Goal: Task Accomplishment & Management: Manage account settings

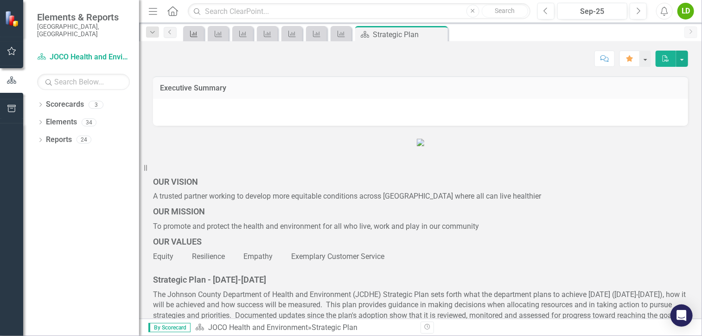
click at [199, 32] on link "Key Success Indicator" at bounding box center [193, 34] width 16 height 12
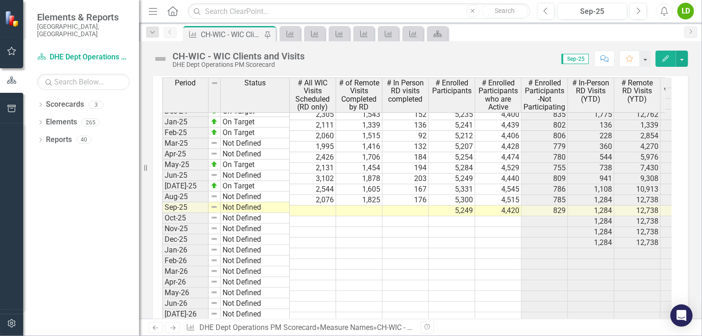
scroll to position [1276, 0]
click at [328, 204] on td at bounding box center [313, 209] width 46 height 11
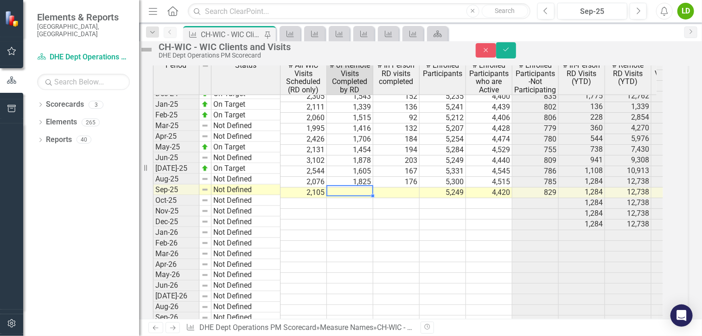
click at [362, 198] on td at bounding box center [350, 192] width 46 height 11
click at [356, 198] on td at bounding box center [350, 192] width 46 height 11
click at [444, 273] on td at bounding box center [443, 267] width 46 height 11
click at [373, 198] on td at bounding box center [350, 192] width 46 height 11
click at [393, 198] on td at bounding box center [396, 192] width 46 height 11
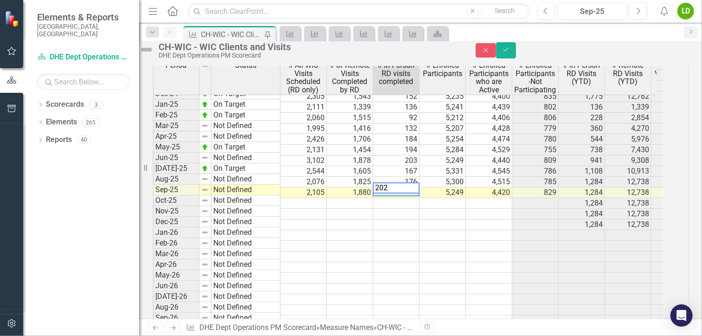
type textarea "202"
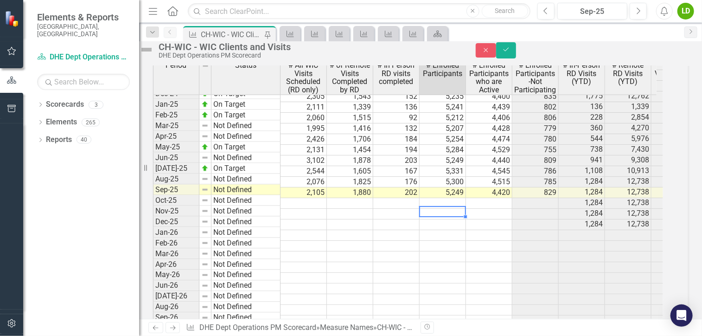
click at [445, 219] on td at bounding box center [443, 214] width 46 height 11
click at [510, 53] on icon "Save" at bounding box center [506, 49] width 8 height 6
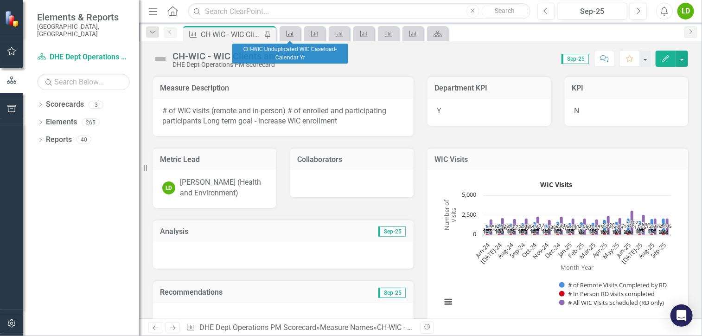
click at [287, 32] on icon "Measure Name" at bounding box center [290, 33] width 9 height 7
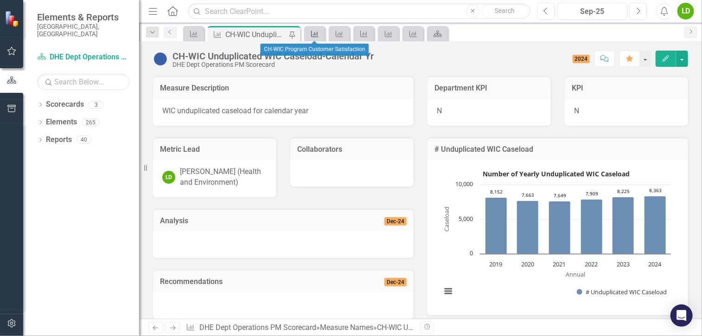
click at [317, 32] on icon at bounding box center [314, 34] width 7 height 6
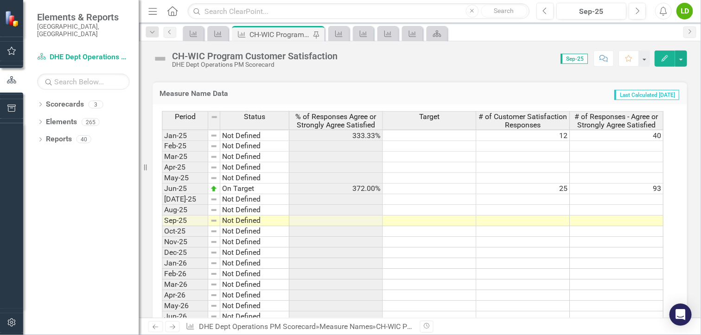
scroll to position [278, 0]
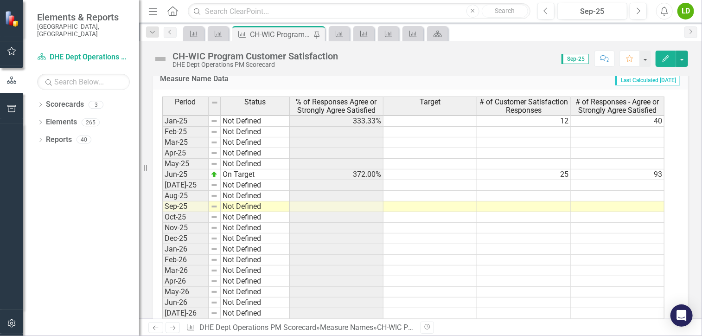
click at [552, 205] on tbody "Oct-23 Not Defined Nov-23 Not Defined Dec-23 Not Defined Jan-24 Not Defined Feb…" at bounding box center [413, 163] width 502 height 416
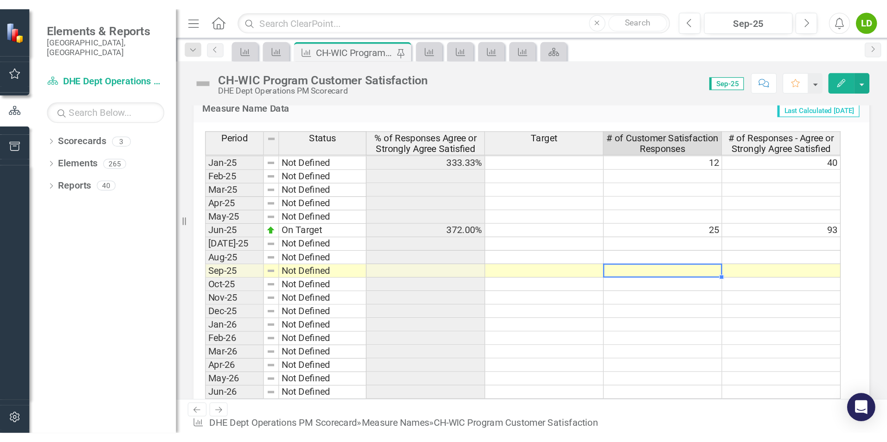
scroll to position [1279, 0]
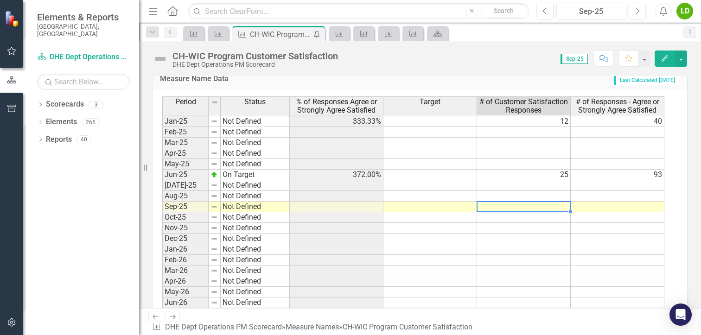
click at [553, 207] on td at bounding box center [524, 207] width 94 height 11
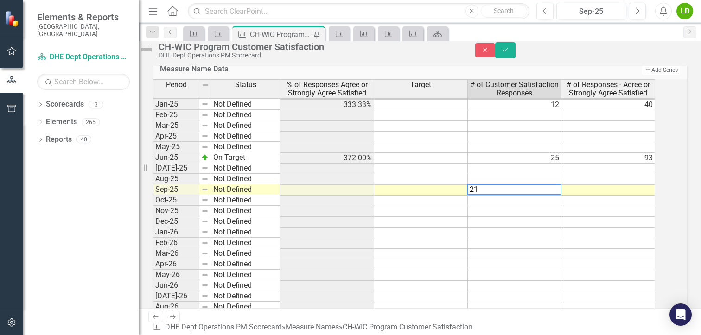
click at [603, 196] on td at bounding box center [609, 190] width 94 height 11
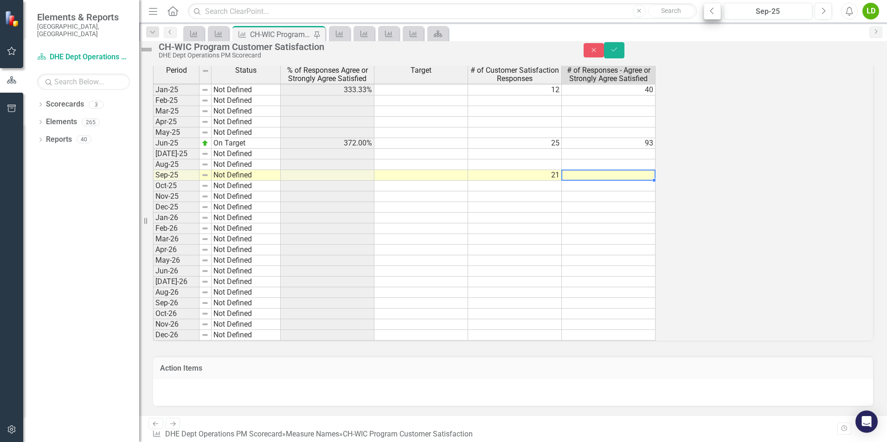
scroll to position [260, 0]
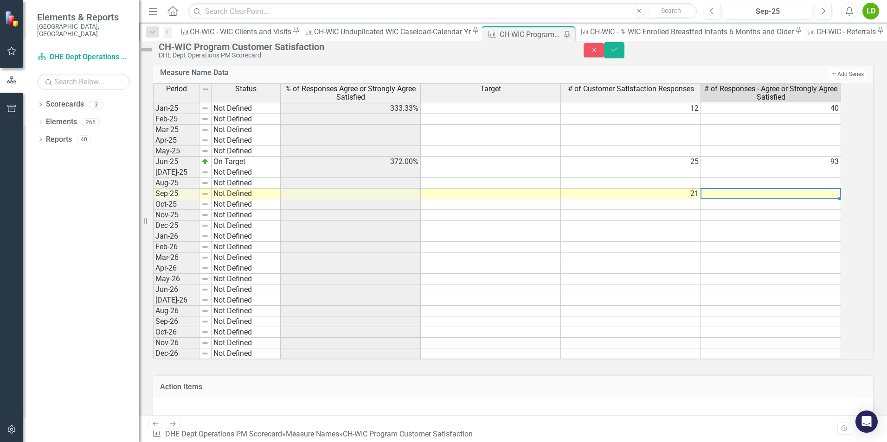
click at [702, 199] on td at bounding box center [771, 194] width 140 height 11
type textarea "67"
click at [702, 231] on td at bounding box center [771, 226] width 140 height 11
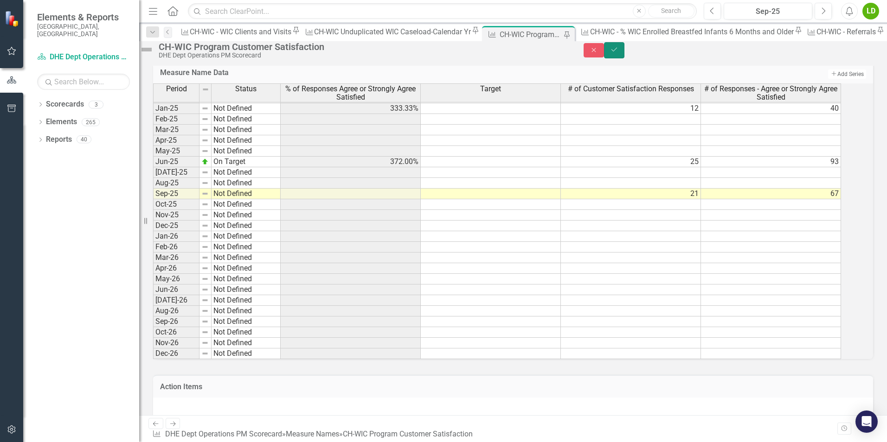
click at [618, 53] on icon "Save" at bounding box center [614, 49] width 8 height 6
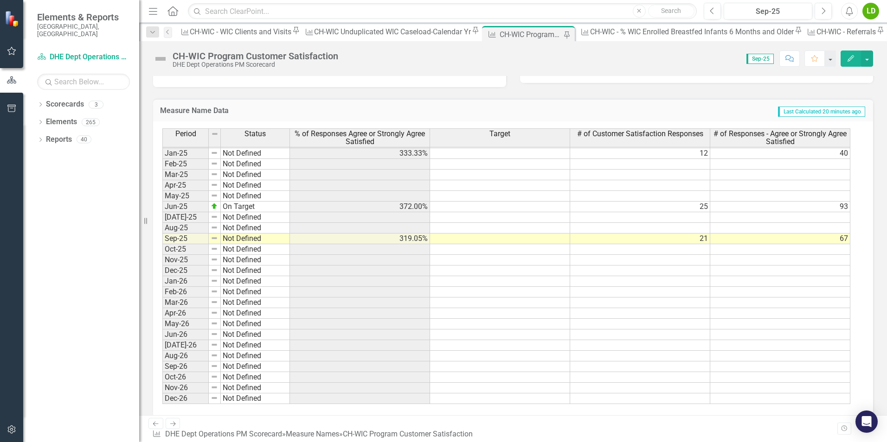
scroll to position [1286, 0]
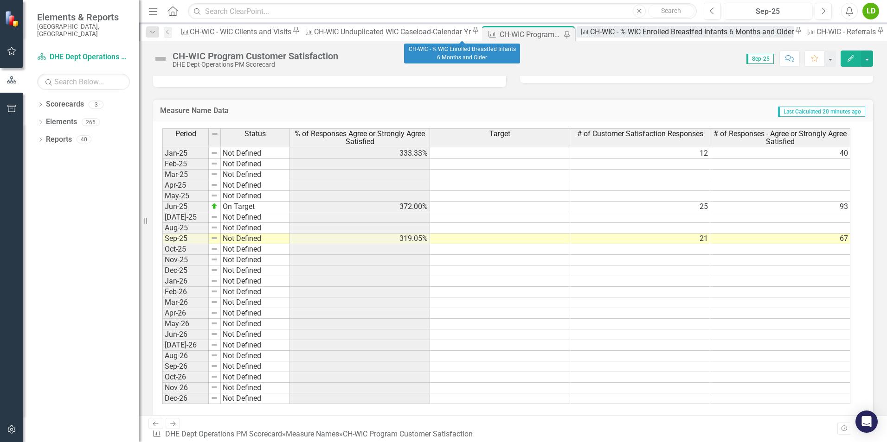
click at [590, 36] on div "CH-WIC - % WIC Enrolled Breastfed Infants 6 Months and Older" at bounding box center [692, 32] width 204 height 12
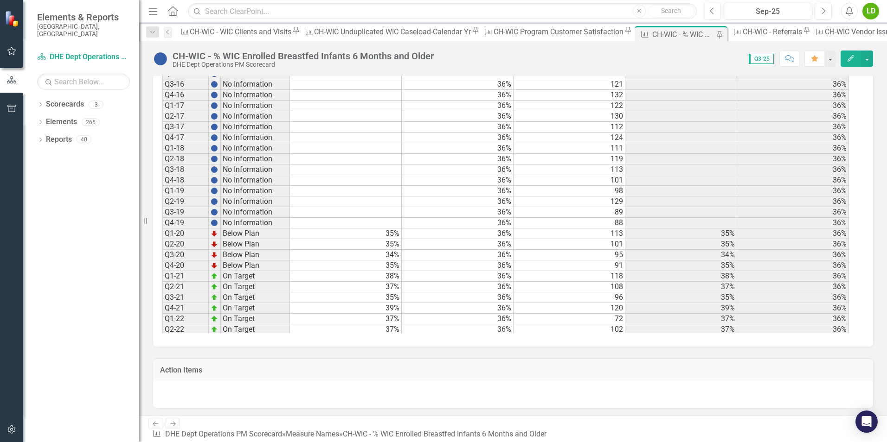
scroll to position [185, 0]
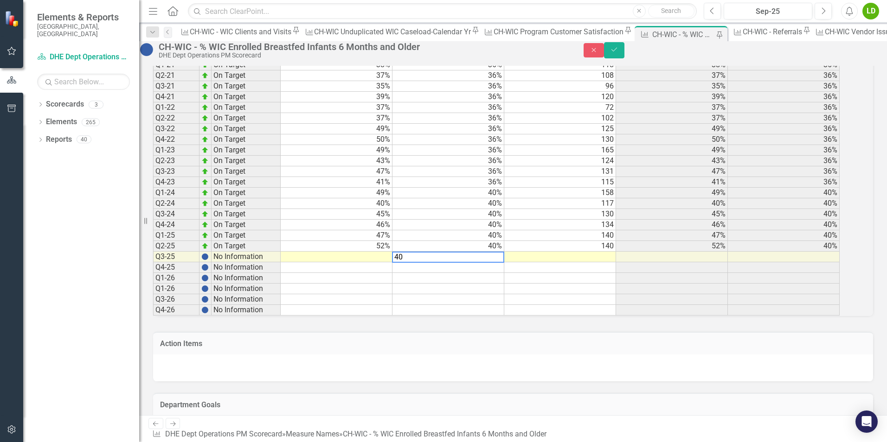
type textarea "40"
drag, startPoint x: 502, startPoint y: 307, endPoint x: 497, endPoint y: 306, distance: 5.6
click at [502, 294] on td at bounding box center [448, 289] width 112 height 11
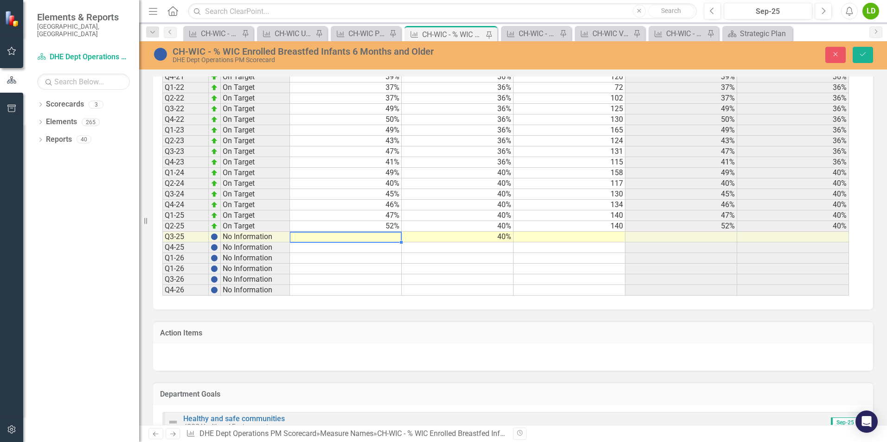
scroll to position [486, 0]
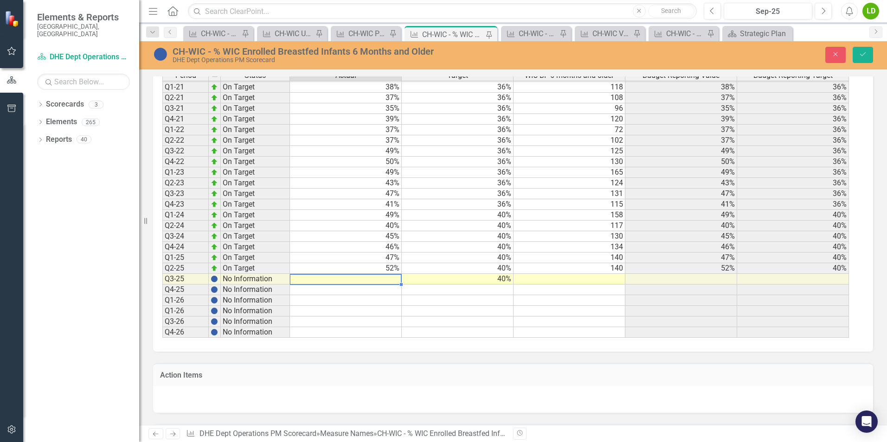
click at [381, 278] on td at bounding box center [346, 279] width 112 height 11
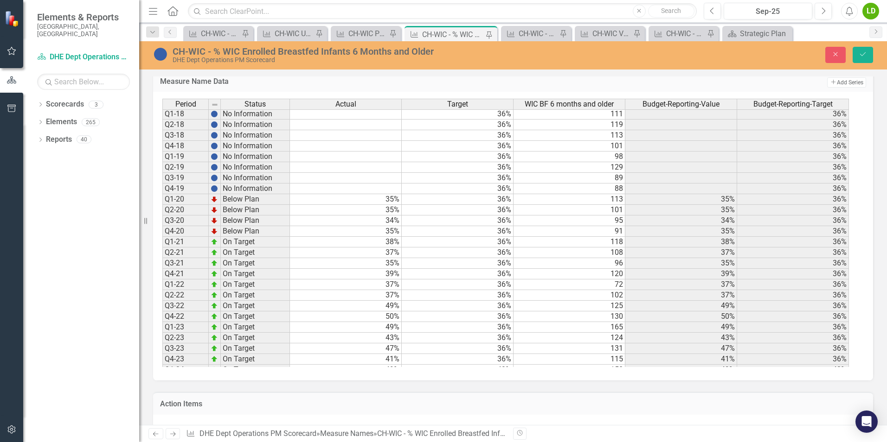
scroll to position [255, 0]
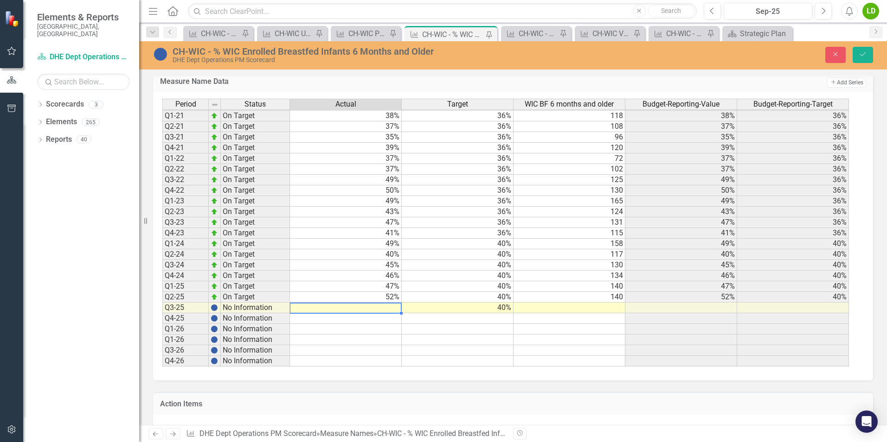
click at [389, 309] on td at bounding box center [346, 308] width 112 height 11
type textarea "48"
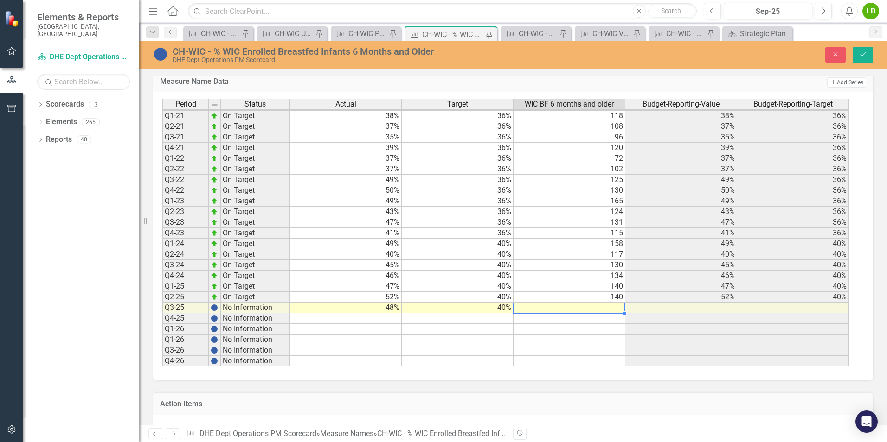
click at [582, 307] on td at bounding box center [569, 308] width 112 height 11
type textarea "138"
click at [659, 344] on td at bounding box center [681, 340] width 112 height 11
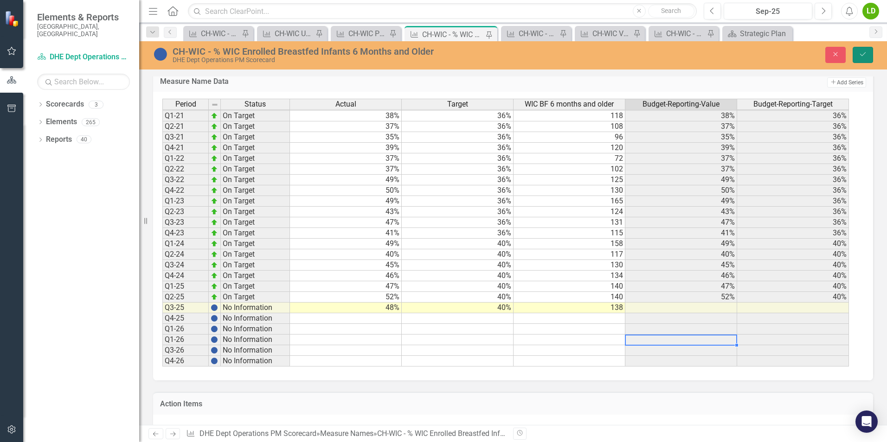
click at [864, 48] on button "Save" at bounding box center [862, 55] width 20 height 16
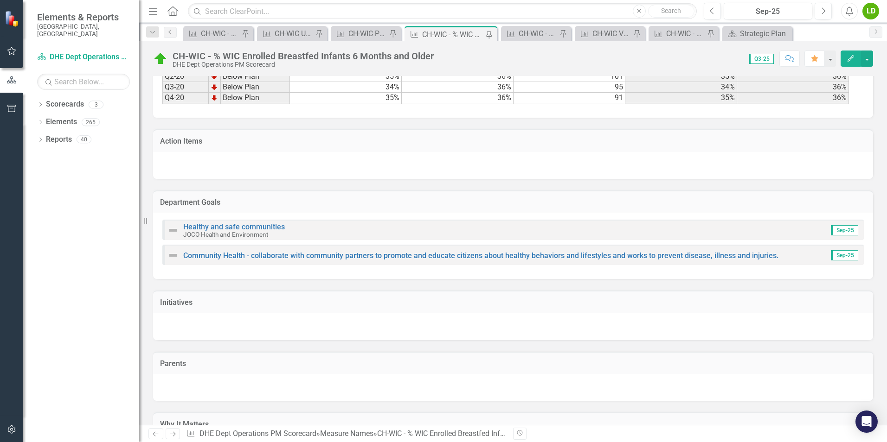
scroll to position [534, 0]
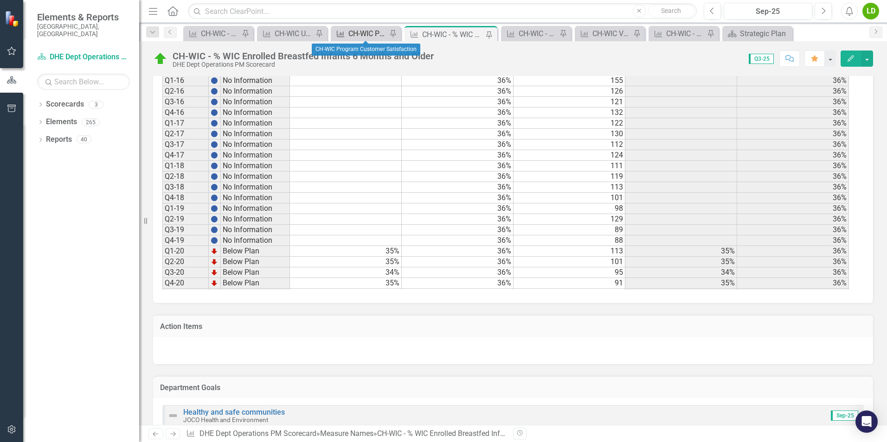
click at [375, 32] on div "CH-WIC Program Customer Satisfaction" at bounding box center [367, 34] width 38 height 12
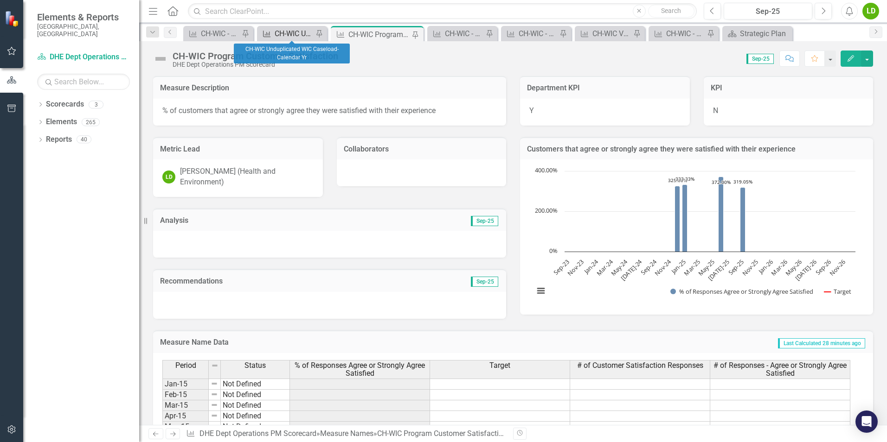
click at [289, 28] on div "CH-WIC Unduplicated WIC Caseload-Calendar Yr" at bounding box center [293, 34] width 38 height 12
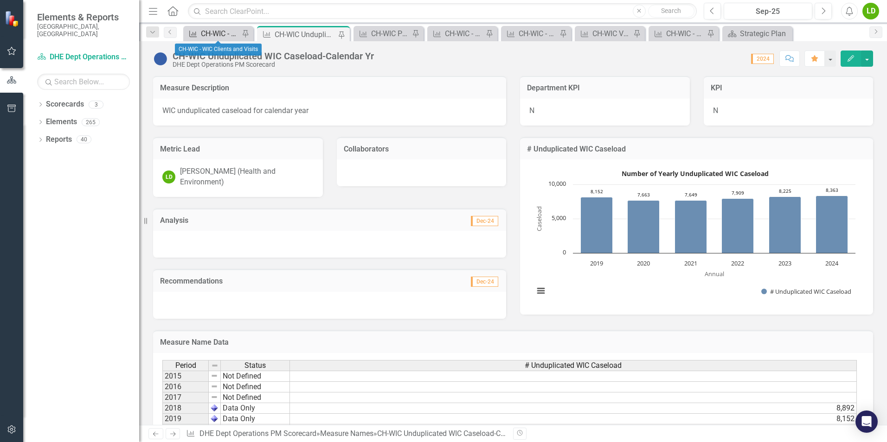
click at [216, 36] on div "CH-WIC - WIC Clients and Visits" at bounding box center [220, 34] width 38 height 12
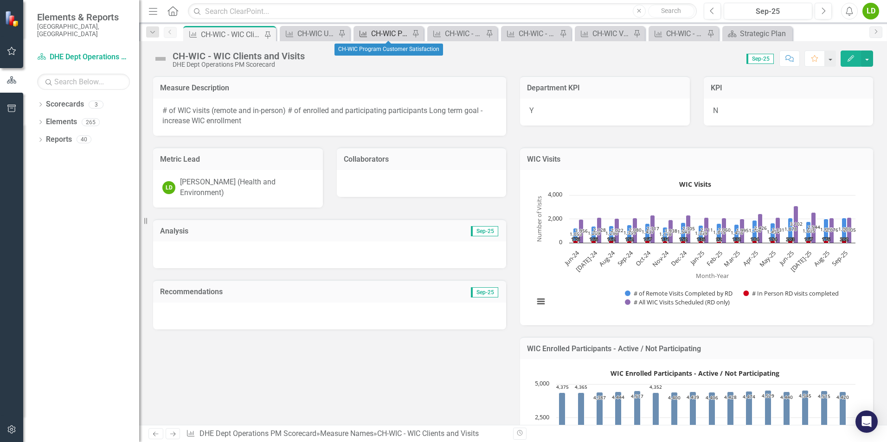
click at [397, 31] on div "CH-WIC Program Customer Satisfaction" at bounding box center [390, 34] width 38 height 12
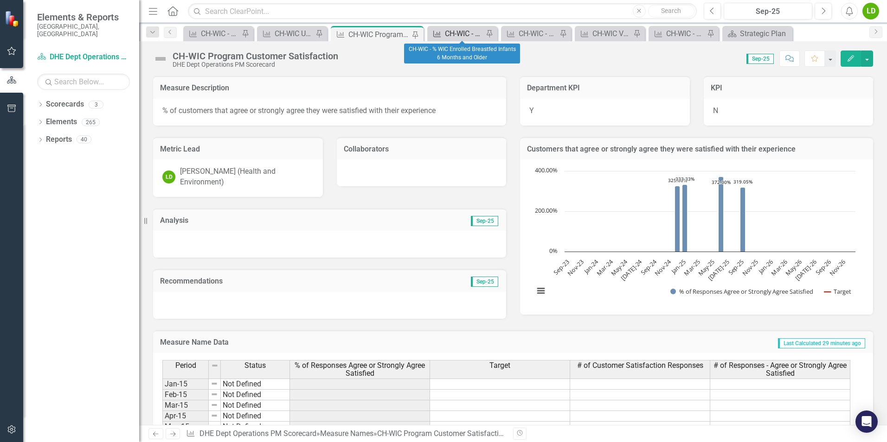
click at [457, 31] on div "CH-WIC - % WIC Enrolled Breastfed Infants 6 Months and Older" at bounding box center [464, 34] width 38 height 12
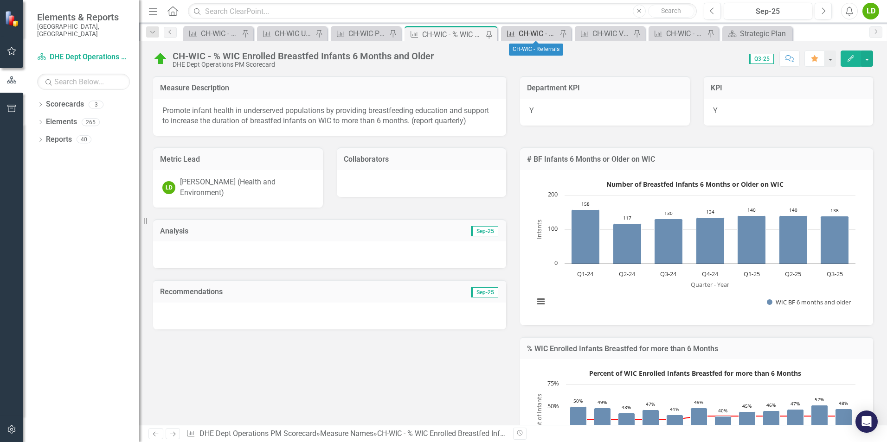
click at [523, 32] on div "CH-WIC - Referrals" at bounding box center [537, 34] width 38 height 12
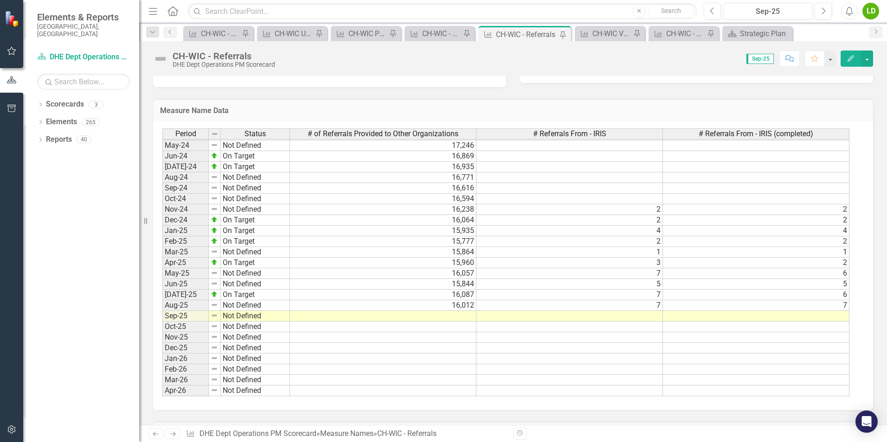
scroll to position [1167, 0]
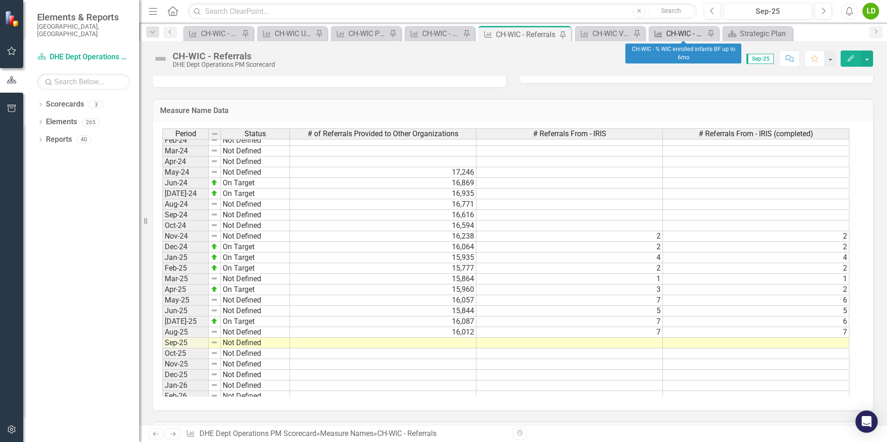
click at [680, 33] on div "CH-WIC - % WIC enrolled infants BF up to 6mo" at bounding box center [685, 34] width 38 height 12
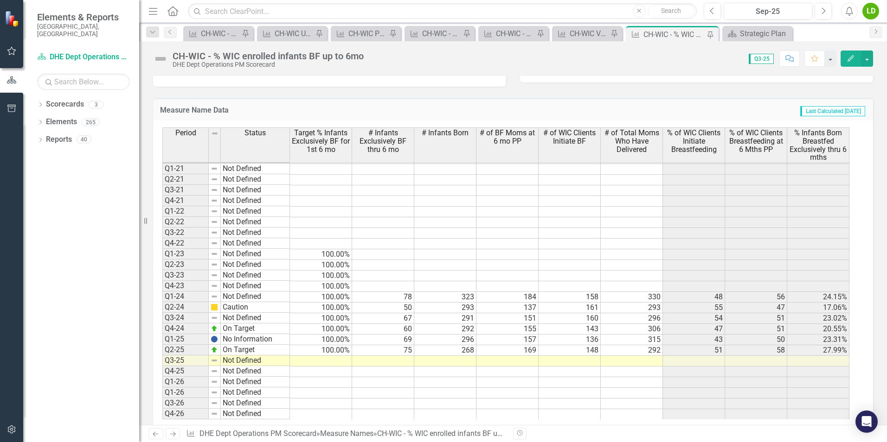
scroll to position [264, 0]
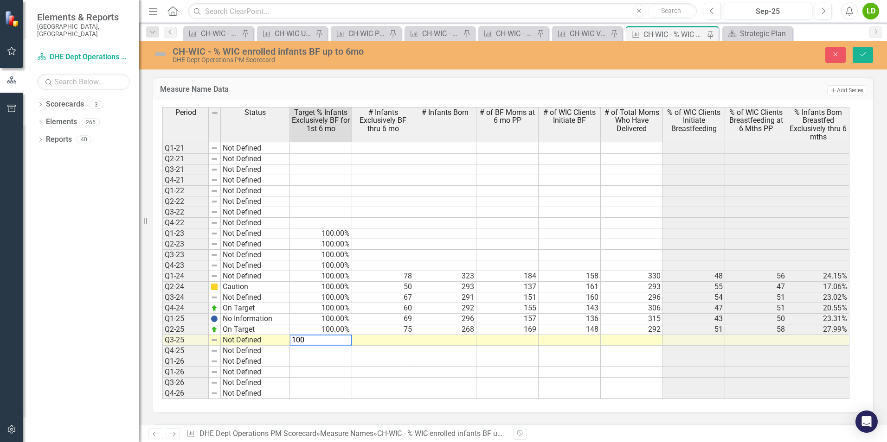
type textarea "100"
click at [388, 338] on td at bounding box center [383, 340] width 62 height 11
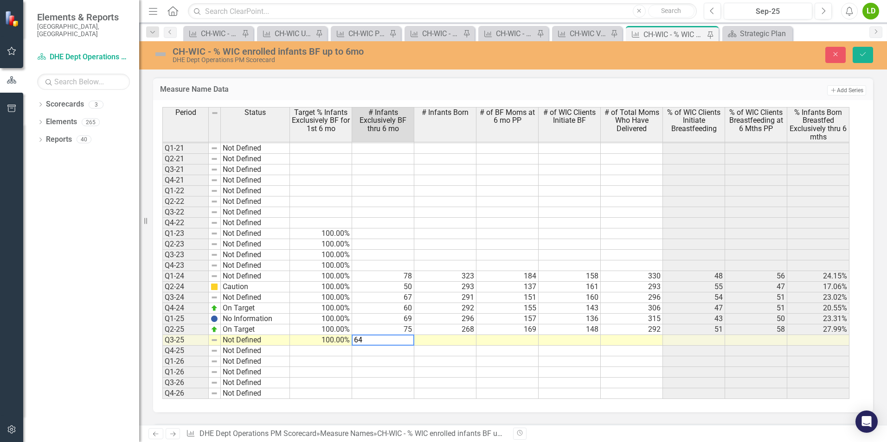
type textarea "64"
click at [459, 335] on td at bounding box center [445, 340] width 62 height 11
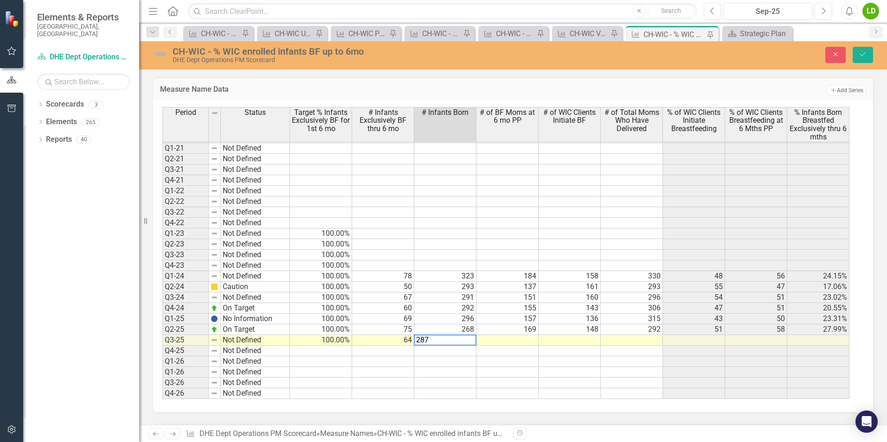
type textarea "287"
drag, startPoint x: 512, startPoint y: 369, endPoint x: 512, endPoint y: 364, distance: 4.7
click at [512, 369] on td at bounding box center [507, 372] width 62 height 11
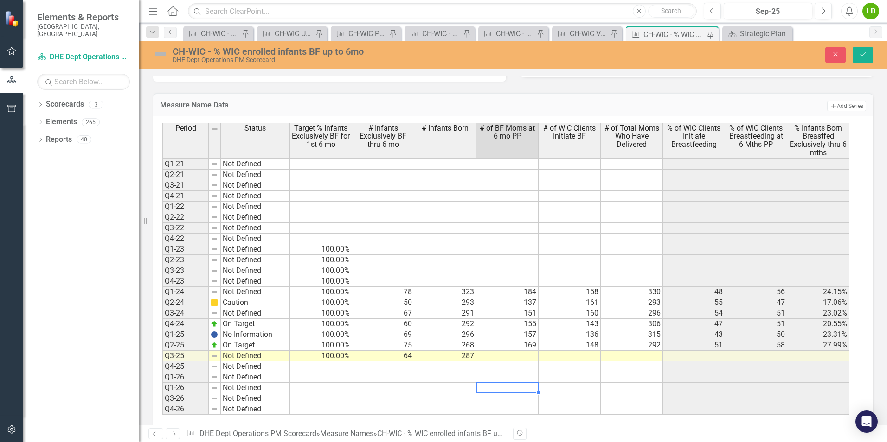
scroll to position [265, 0]
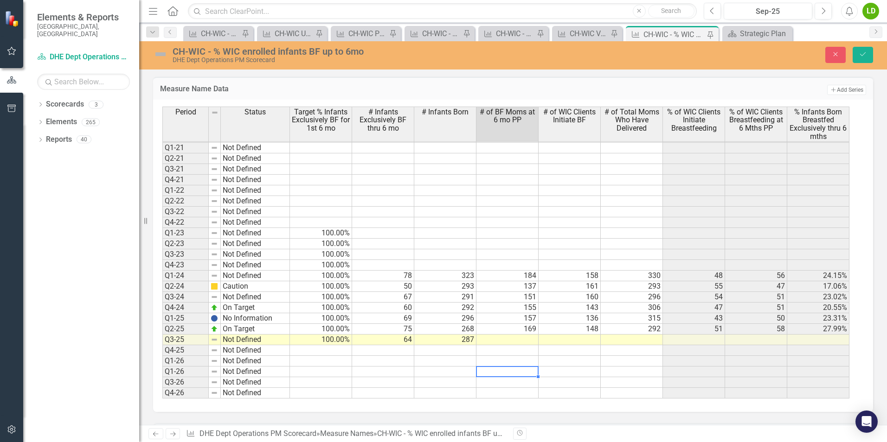
click at [531, 335] on td at bounding box center [507, 340] width 62 height 11
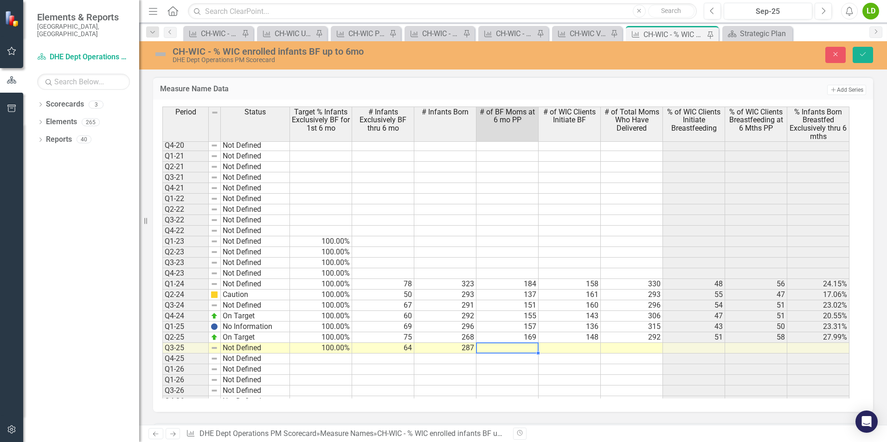
scroll to position [255, 0]
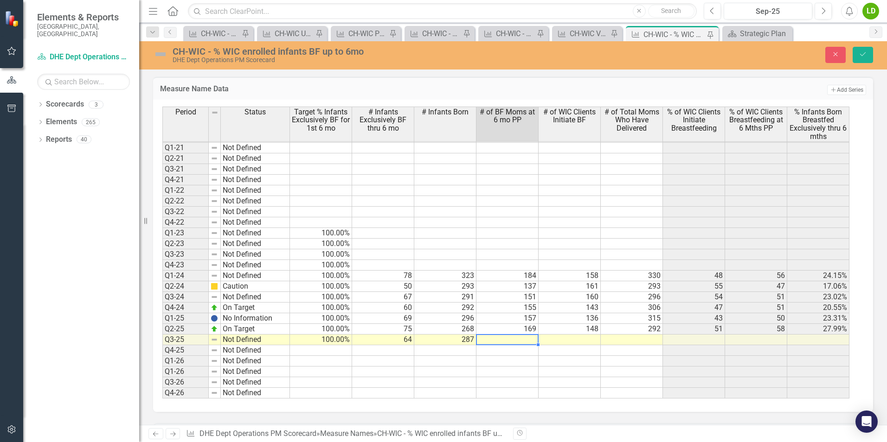
click at [519, 336] on td at bounding box center [507, 340] width 62 height 11
type textarea "152"
click at [571, 359] on tbody "Q2-17 Not Defined Q3-17 Not Defined Q4-17 Not Defined Q1-18 Not Defined Q2-18 N…" at bounding box center [505, 190] width 687 height 416
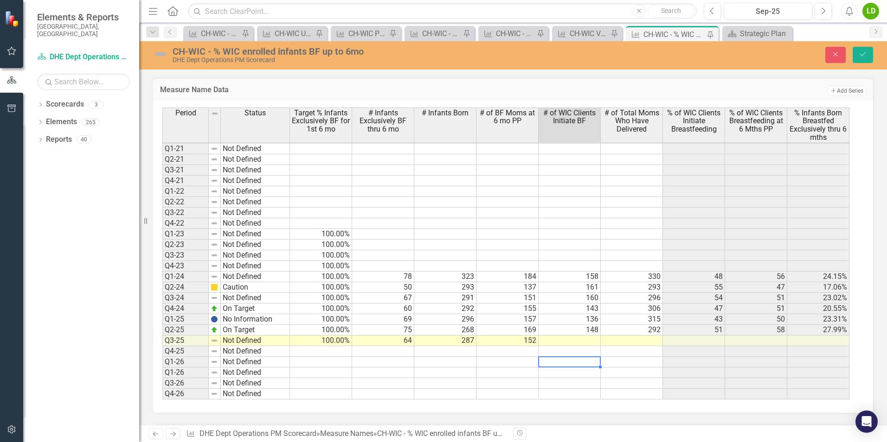
scroll to position [265, 0]
click at [587, 335] on td at bounding box center [569, 340] width 62 height 11
type textarea "166"
click at [638, 367] on td at bounding box center [631, 372] width 62 height 11
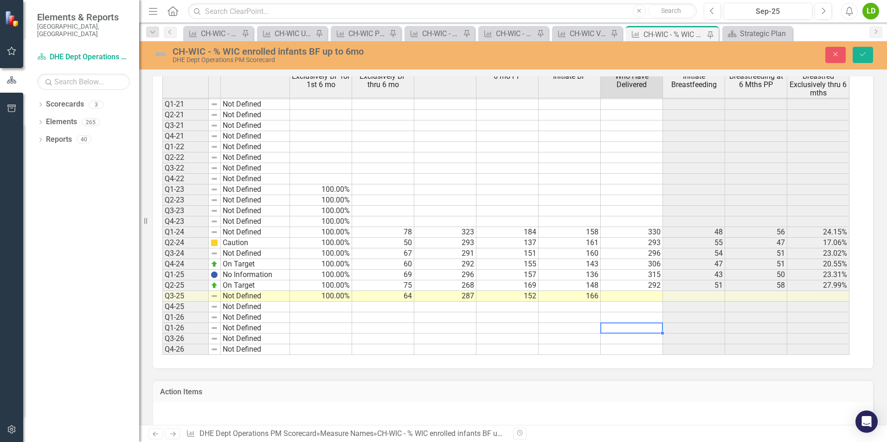
scroll to position [311, 0]
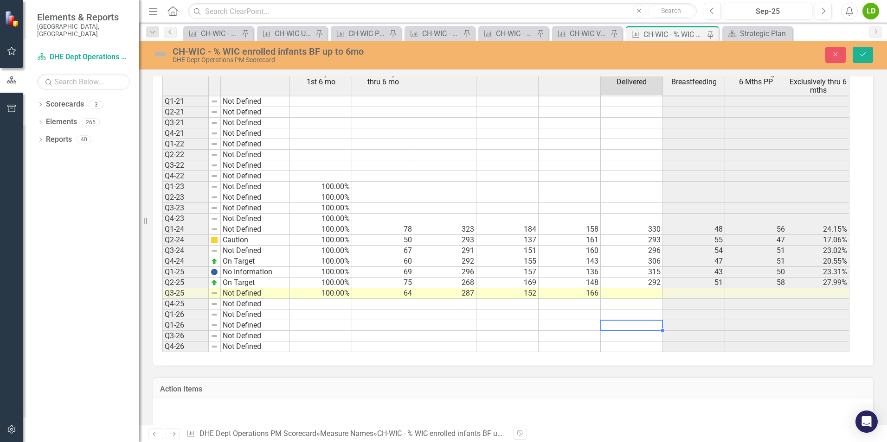
click at [632, 289] on td at bounding box center [631, 293] width 62 height 11
type textarea "290"
click at [587, 321] on td at bounding box center [569, 325] width 62 height 11
click at [860, 52] on icon "Save" at bounding box center [862, 54] width 8 height 6
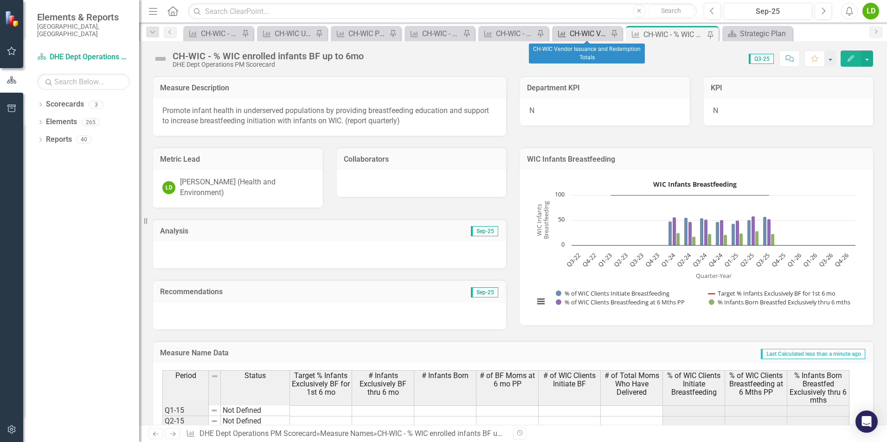
click at [580, 30] on div "CH-WIC Vendor Issuance and Redemption Totals" at bounding box center [588, 34] width 38 height 12
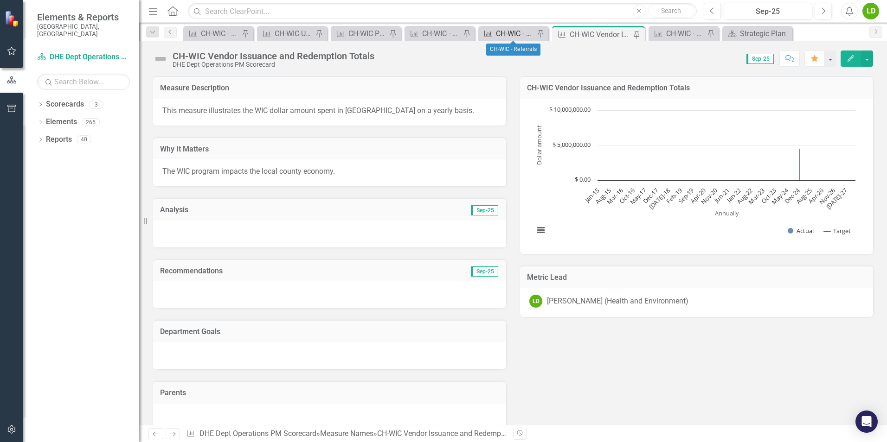
click at [517, 35] on div "CH-WIC - Referrals" at bounding box center [515, 34] width 38 height 12
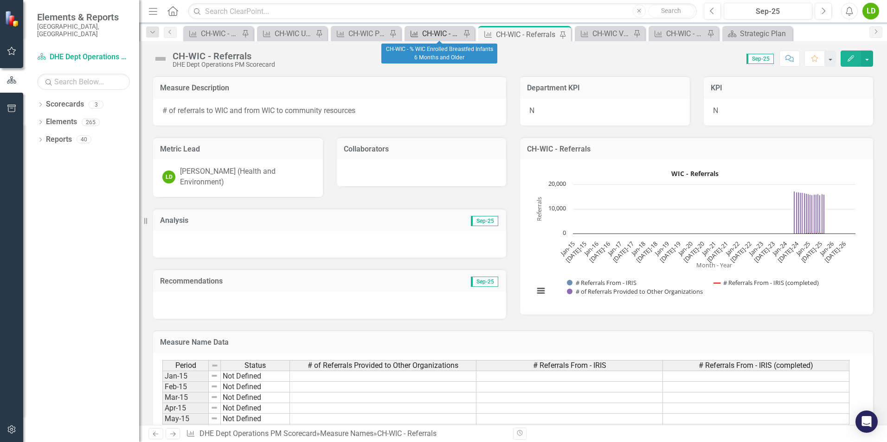
click at [450, 32] on div "CH-WIC - % WIC Enrolled Breastfed Infants 6 Months and Older" at bounding box center [441, 34] width 38 height 12
